Goal: Information Seeking & Learning: Check status

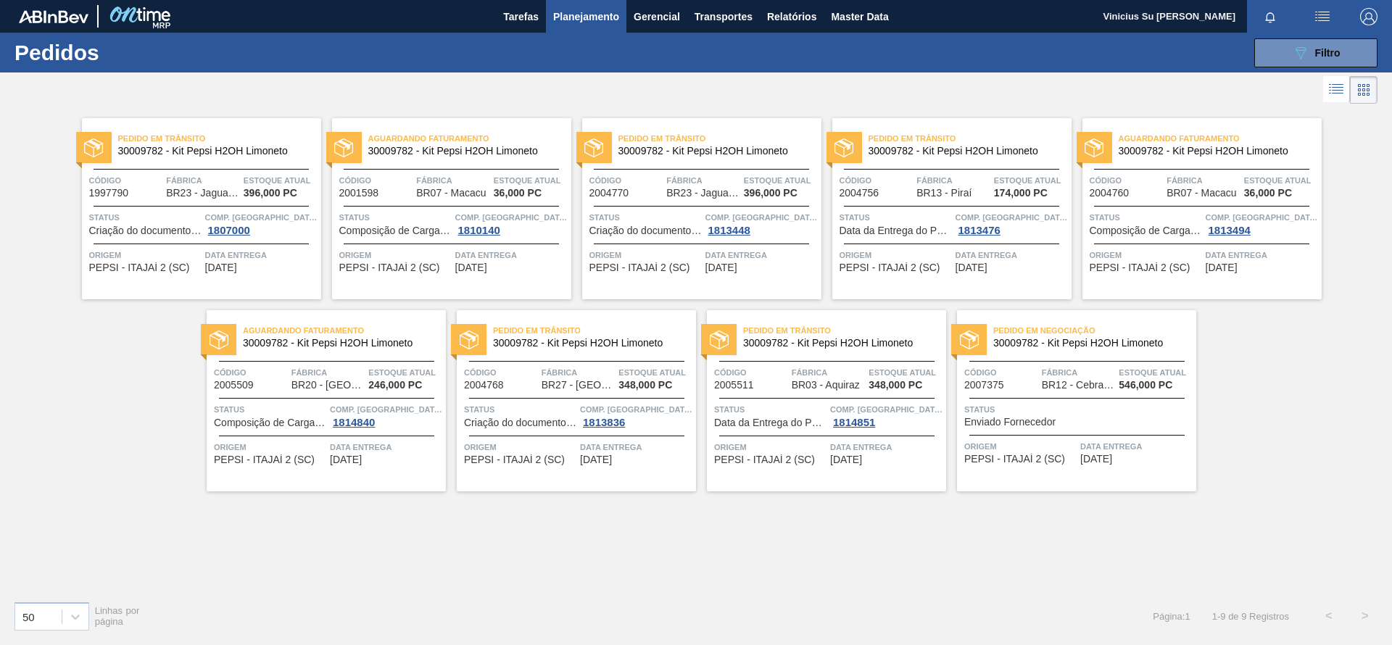
click at [591, 16] on span "Planejamento" at bounding box center [586, 16] width 66 height 17
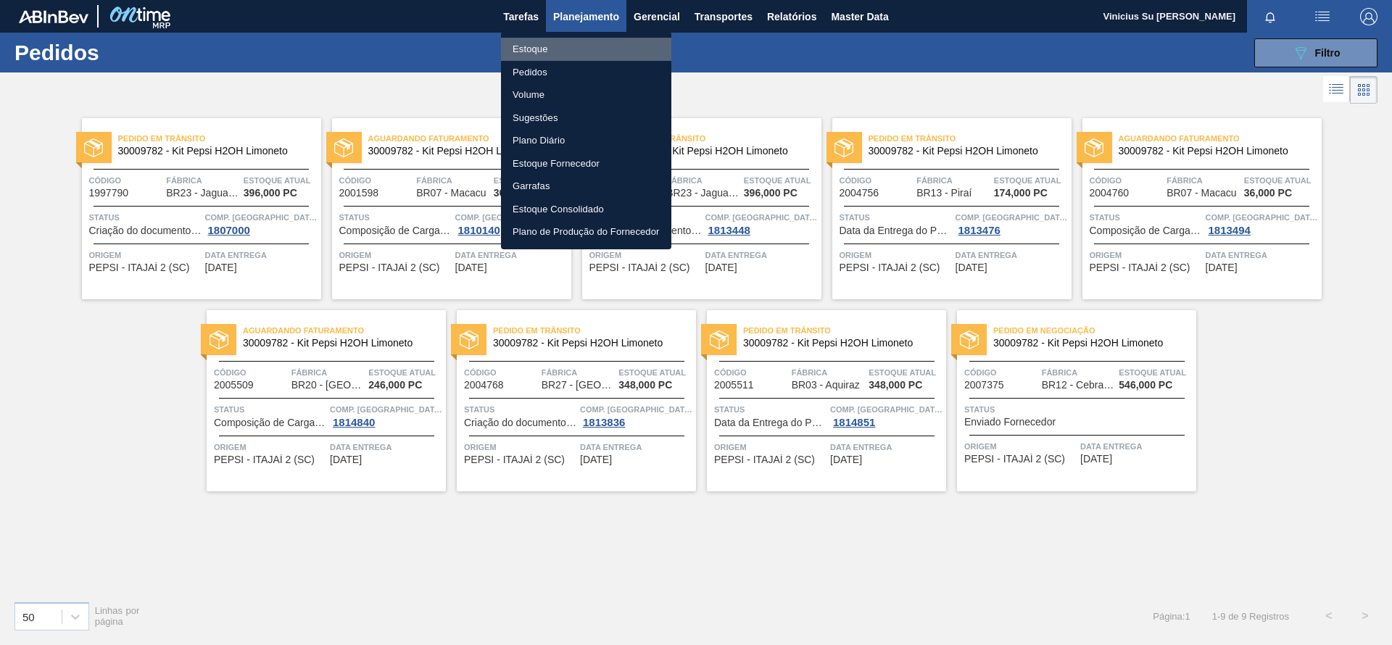
click at [544, 47] on li "Estoque" at bounding box center [586, 49] width 170 height 23
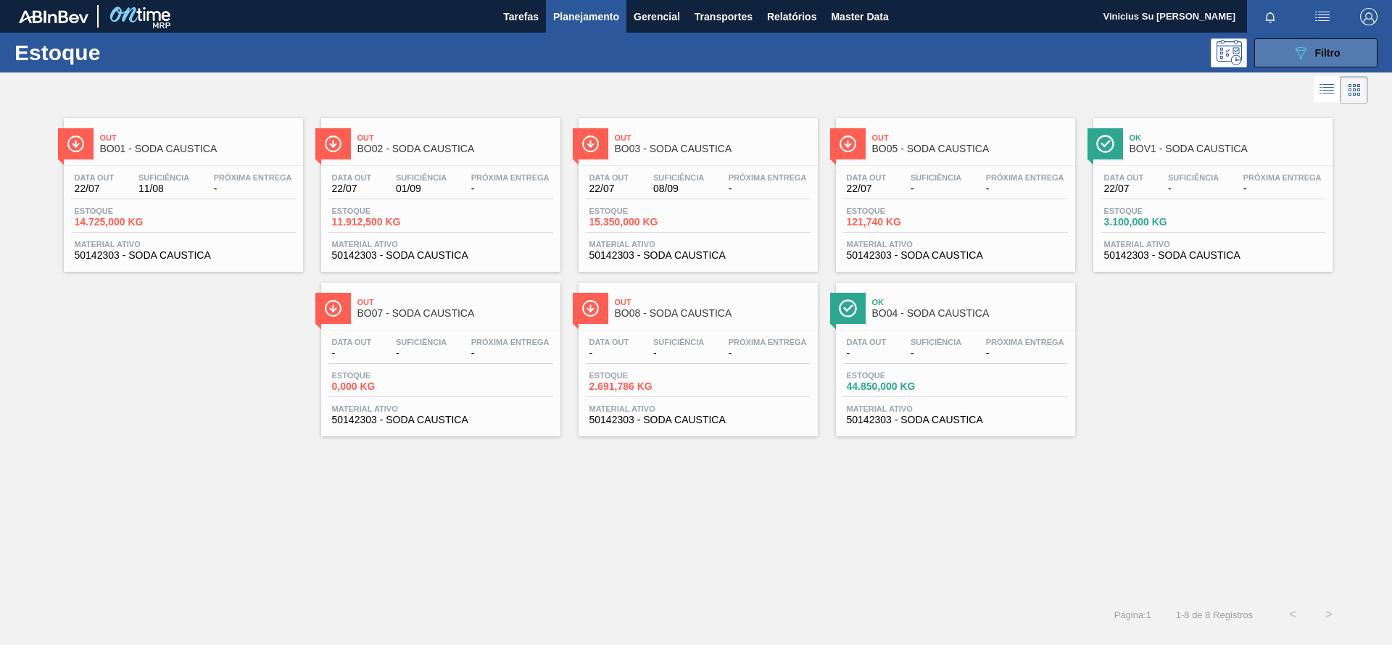
click at [1330, 44] on div "089F7B8B-B2A5-4AFE-B5C0-19BA573D28AC Filtro" at bounding box center [1316, 52] width 49 height 17
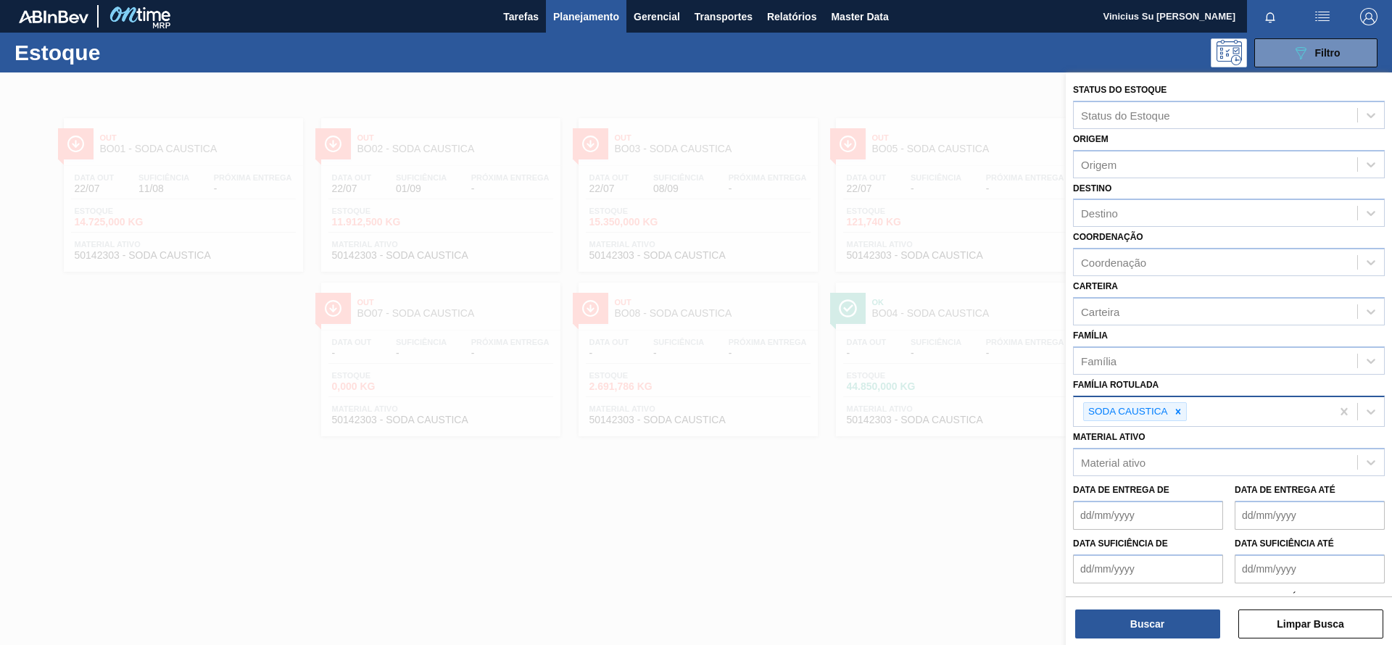
click at [1181, 417] on div at bounding box center [1178, 412] width 16 height 18
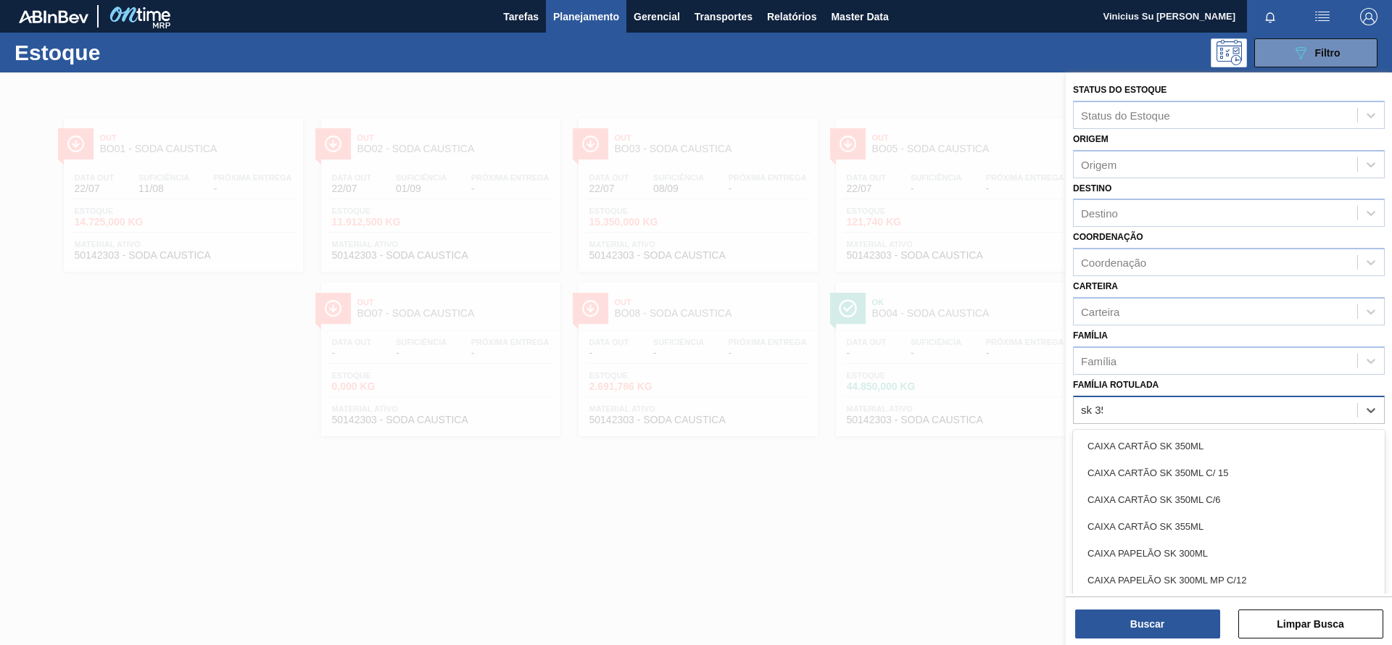
type Rotulada "sk 350"
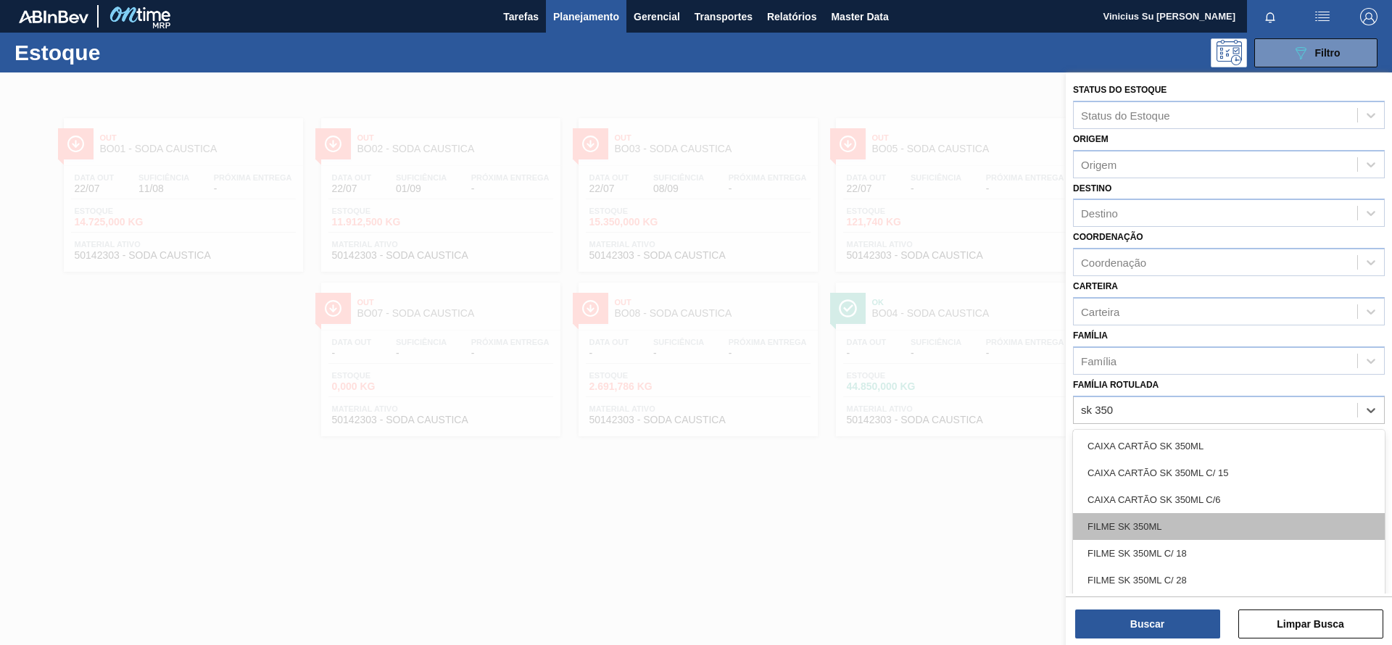
click at [1127, 526] on div "FILME SK 350ML" at bounding box center [1229, 526] width 312 height 27
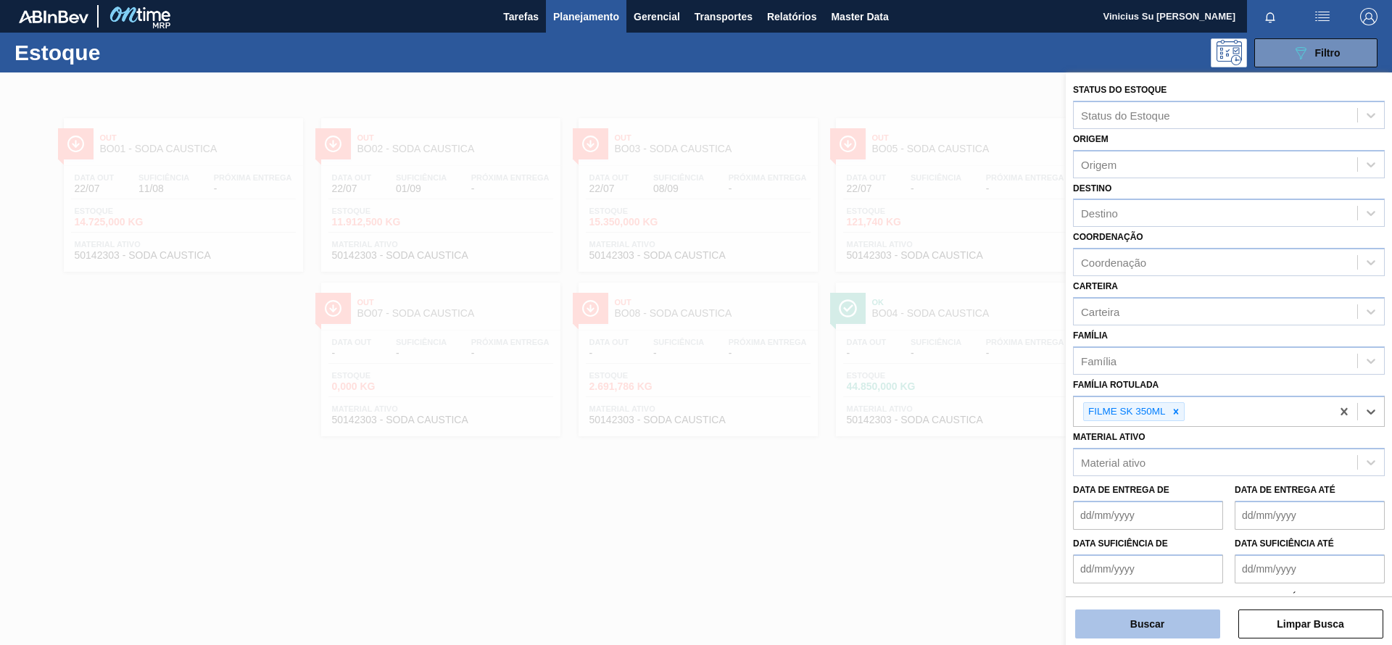
click at [1162, 628] on button "Buscar" at bounding box center [1147, 624] width 145 height 29
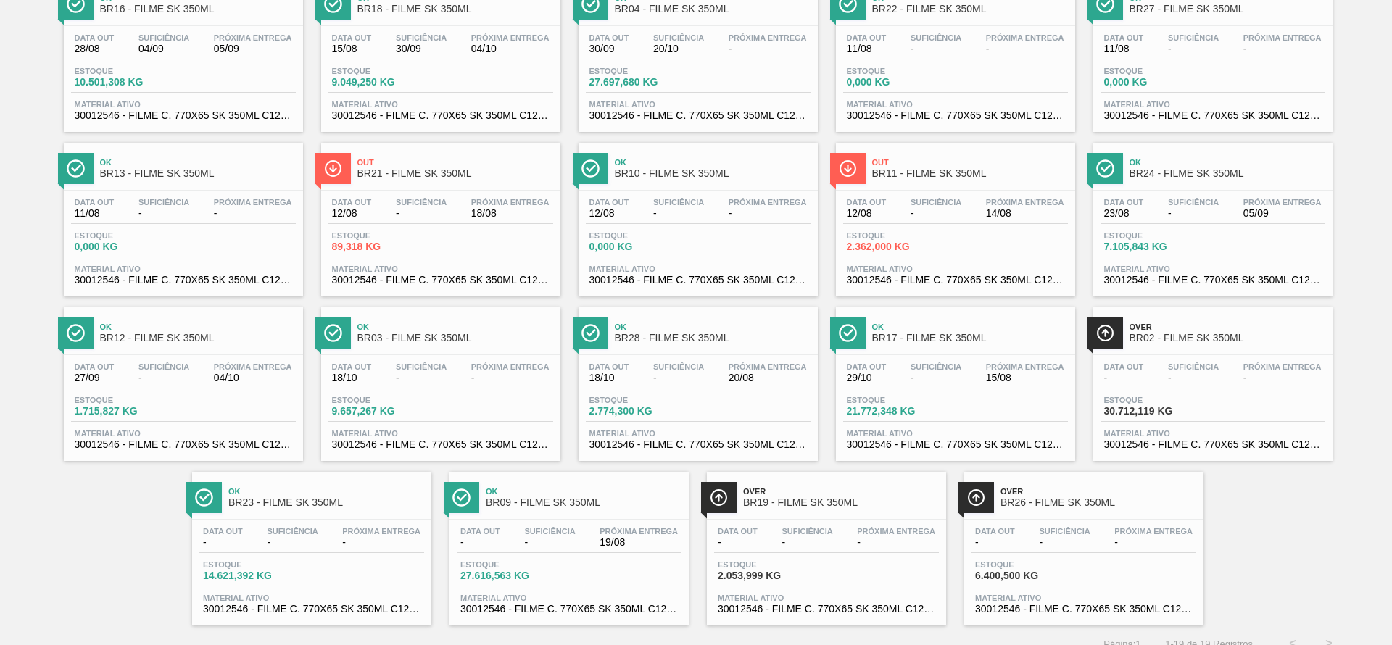
scroll to position [157, 0]
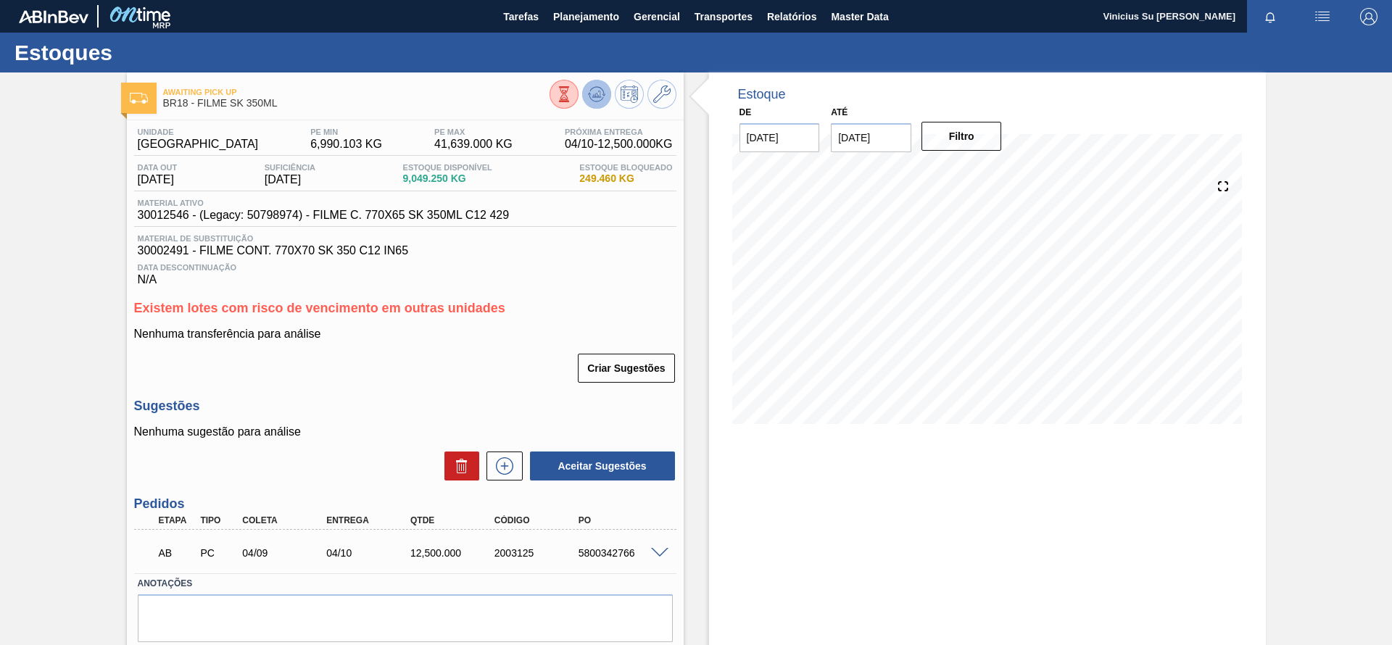
click at [572, 100] on icon at bounding box center [564, 94] width 16 height 16
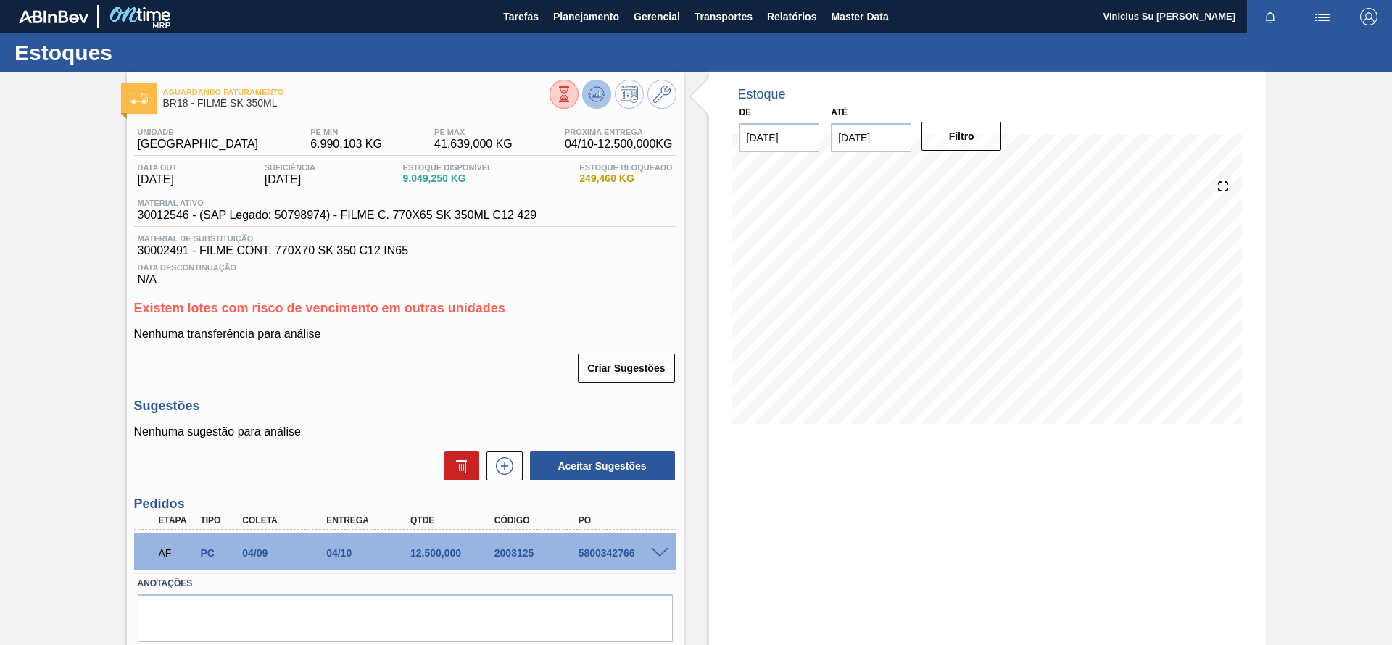
click at [572, 88] on icon at bounding box center [564, 94] width 16 height 16
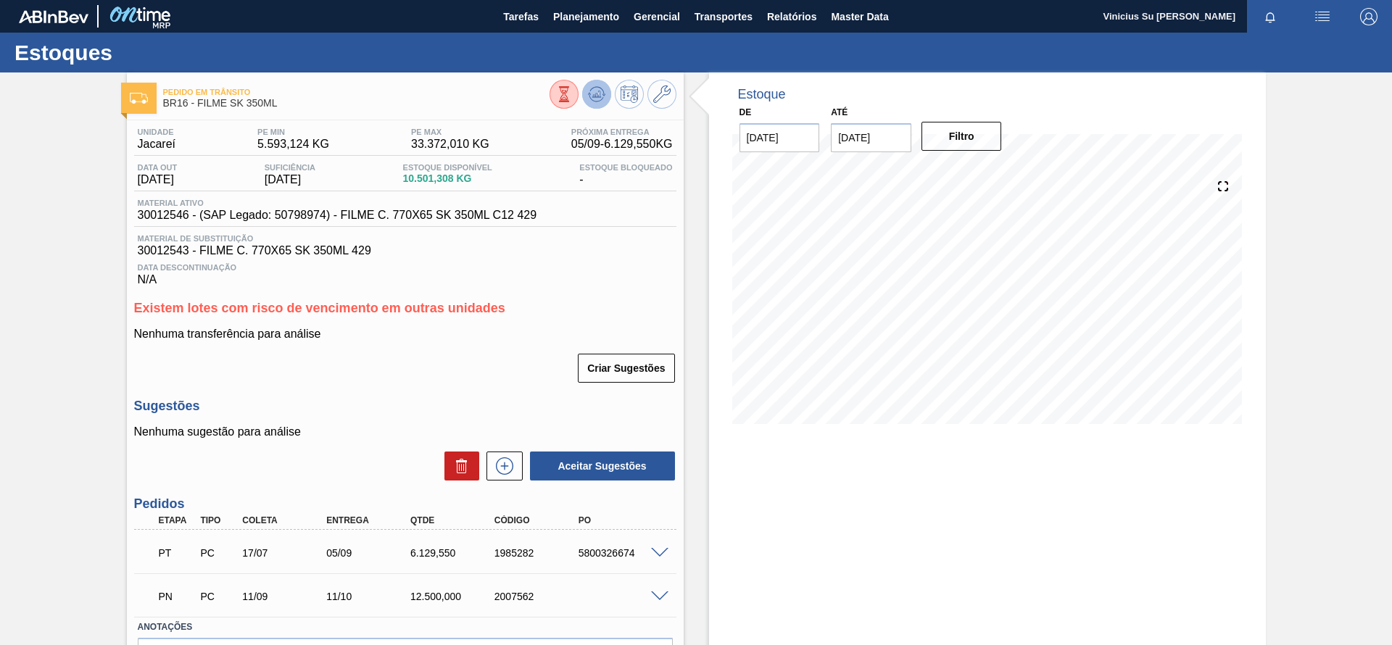
click at [572, 98] on icon at bounding box center [564, 94] width 16 height 16
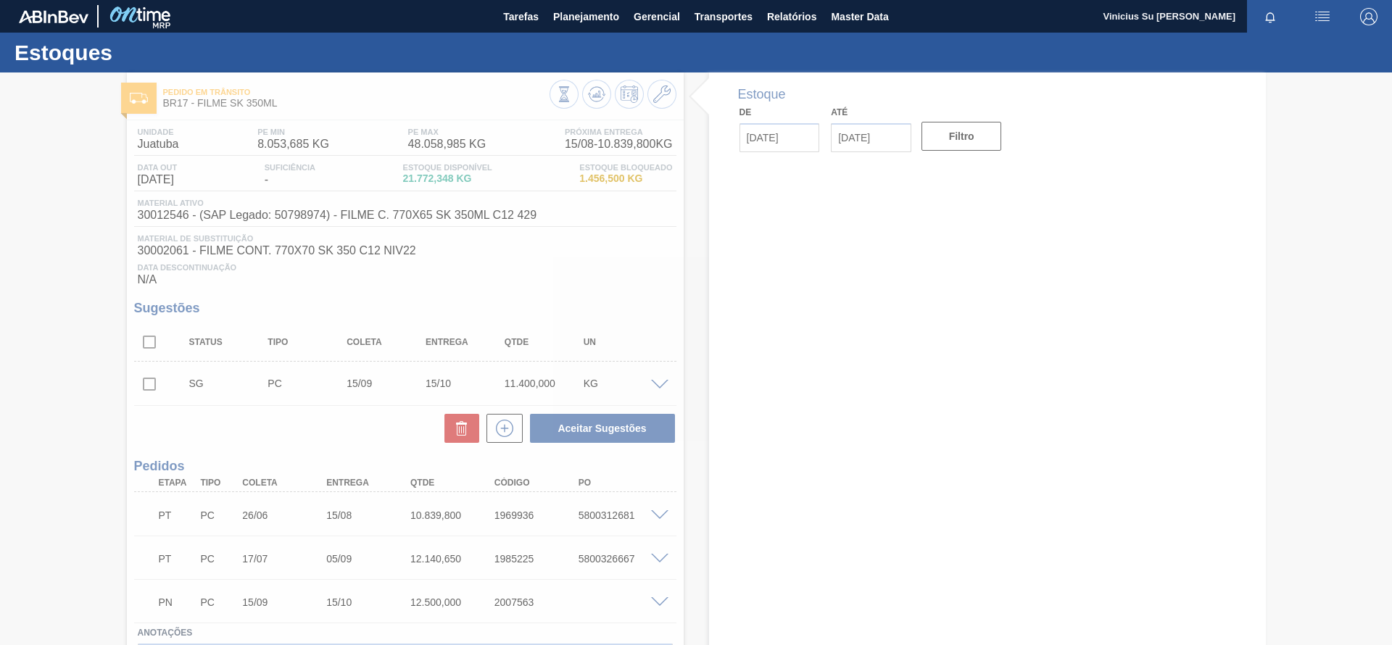
type input "12/08/2025"
type input "30/10/2025"
